Goal: Check status: Check status

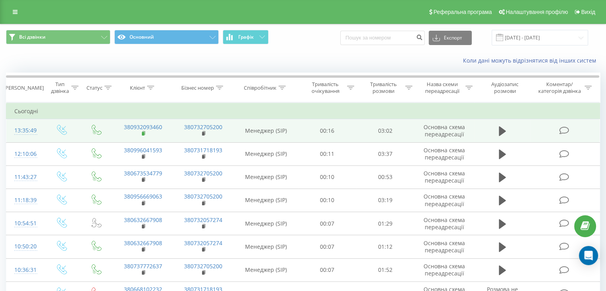
click at [142, 134] on icon at bounding box center [144, 134] width 4 height 6
